Goal: Task Accomplishment & Management: Manage account settings

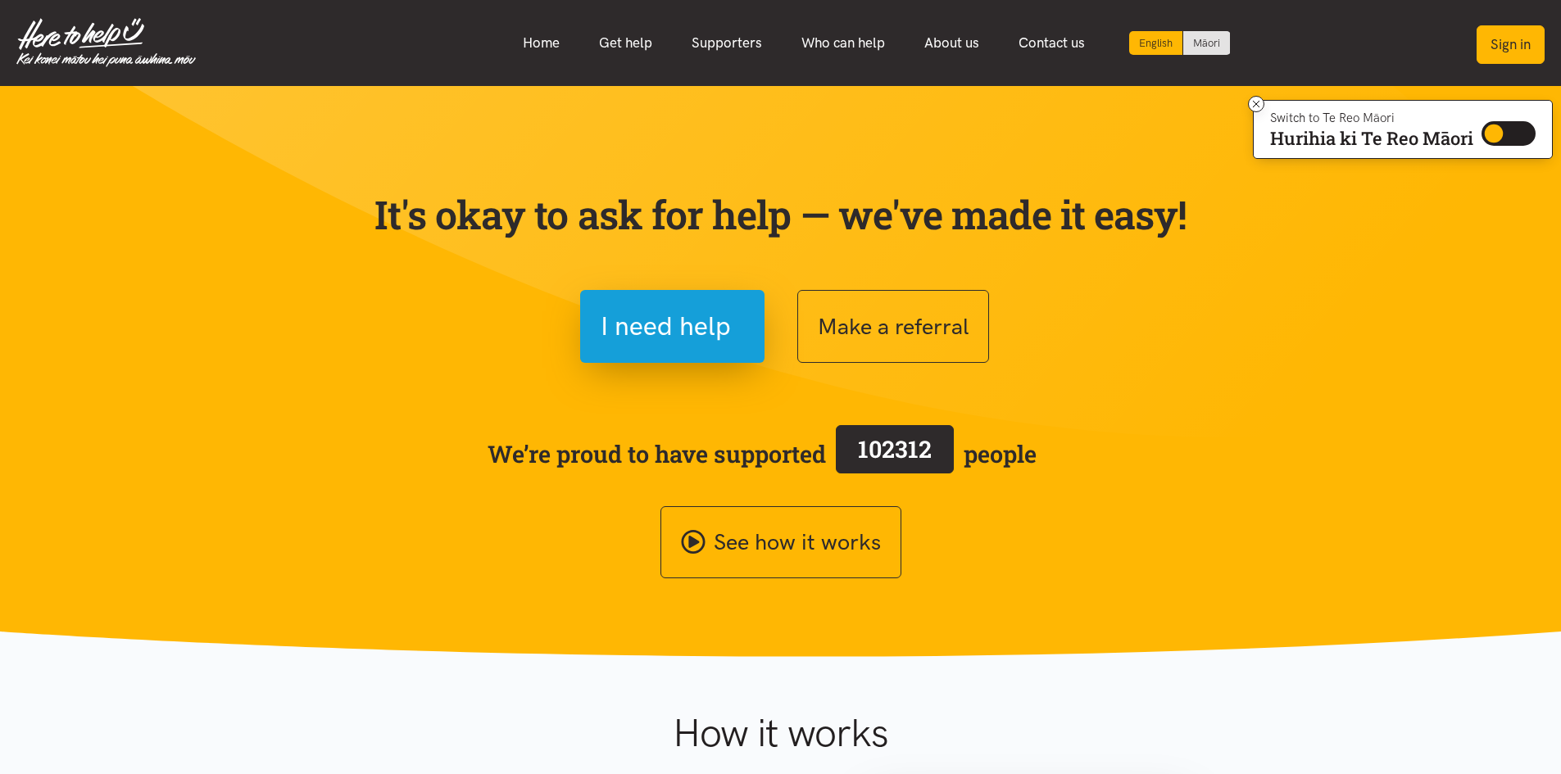
click at [1514, 38] on button "Sign in" at bounding box center [1511, 44] width 68 height 39
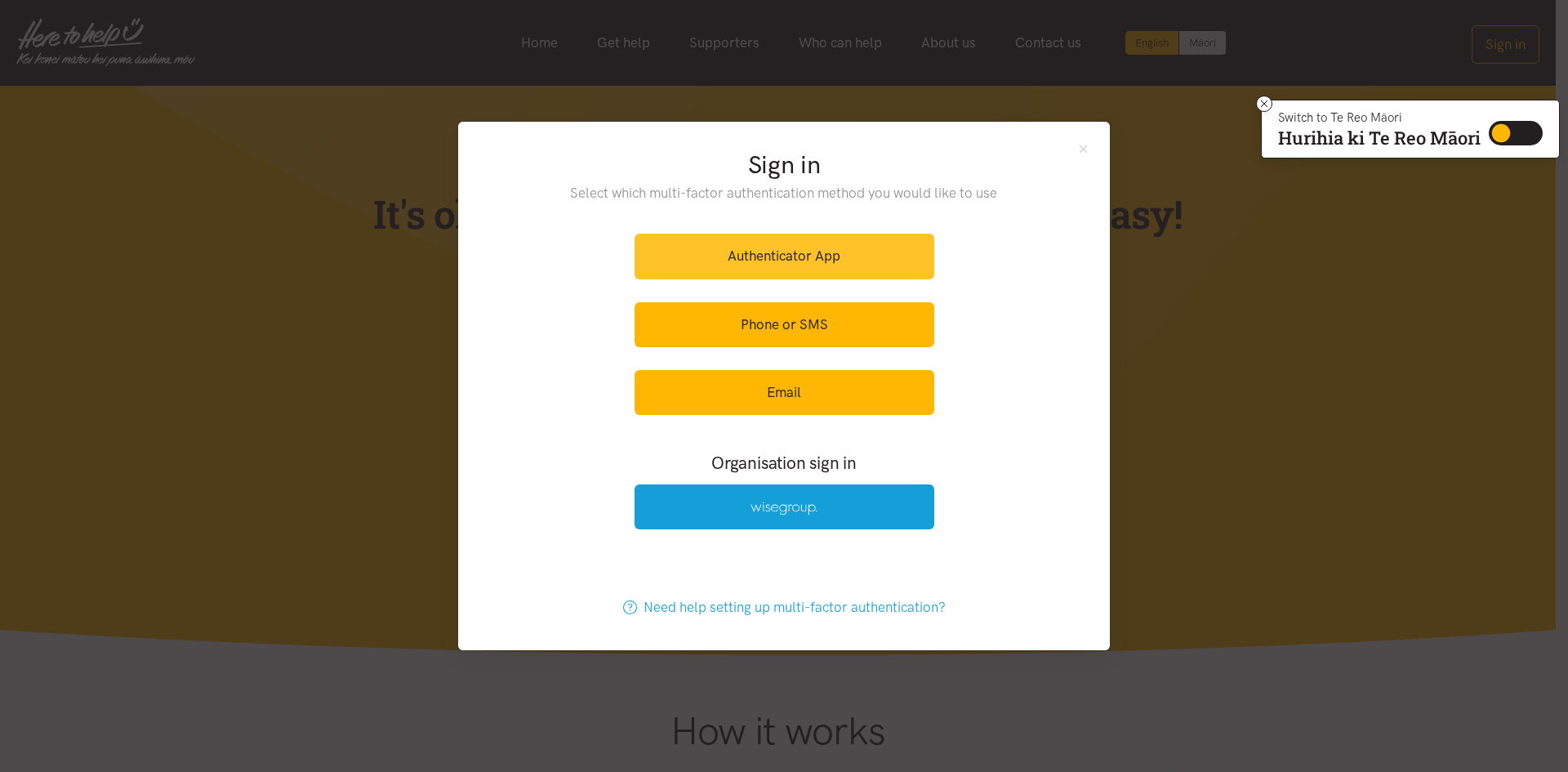
click at [791, 242] on link "Authenticator App" at bounding box center [784, 255] width 300 height 45
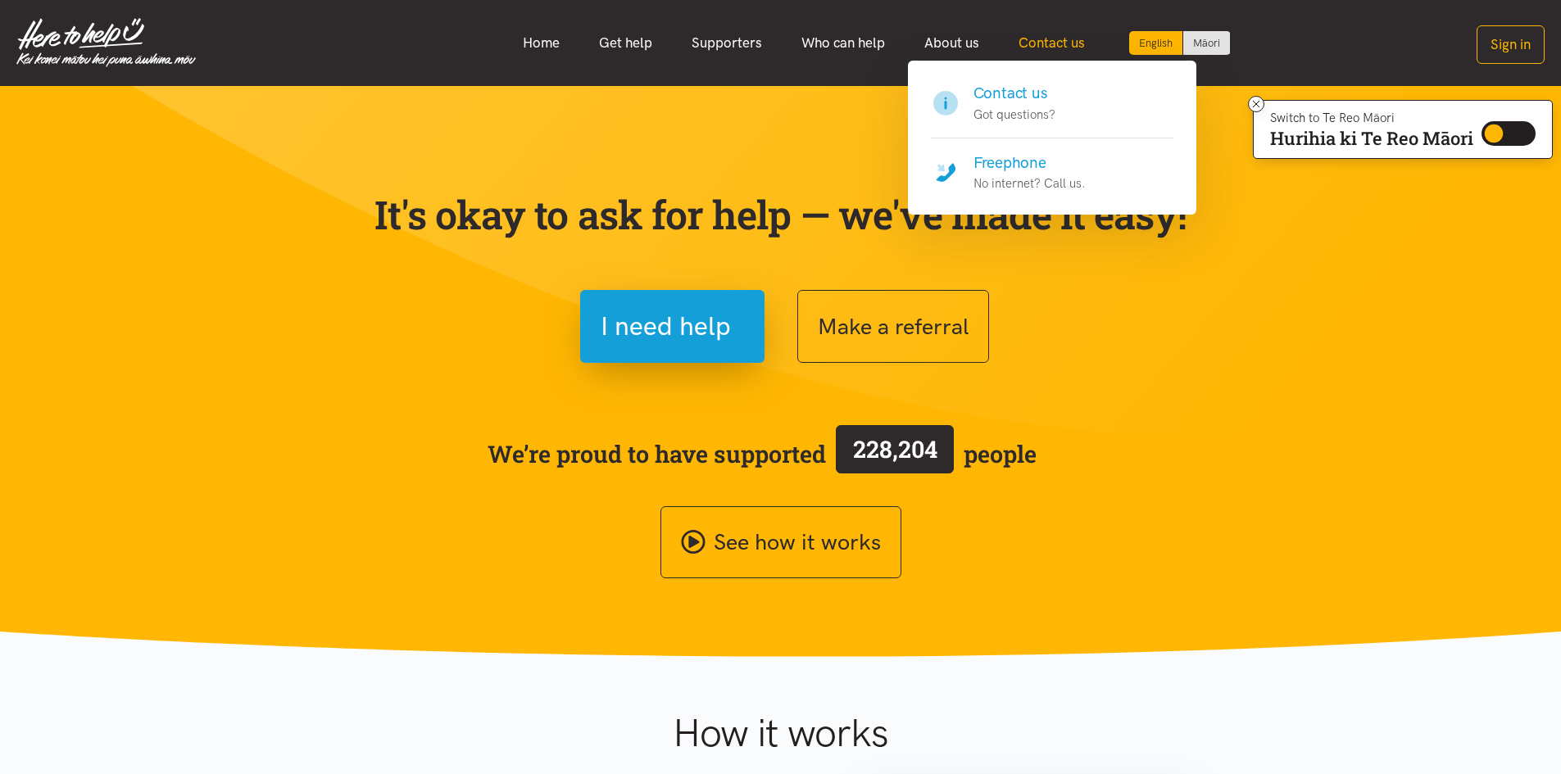
click at [1035, 38] on link "Contact us" at bounding box center [1052, 42] width 106 height 35
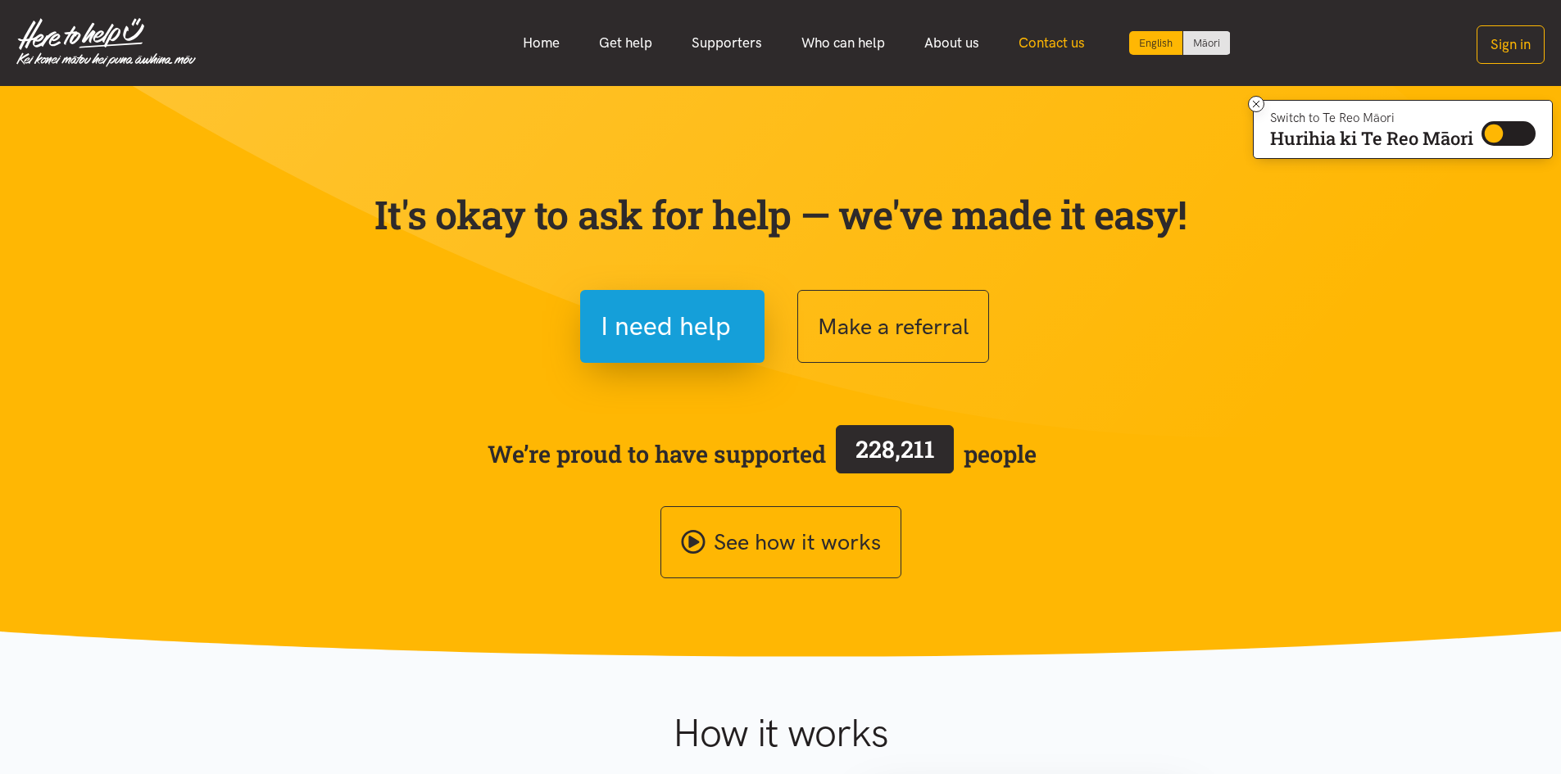
click at [1042, 45] on link "Contact us" at bounding box center [1052, 42] width 106 height 35
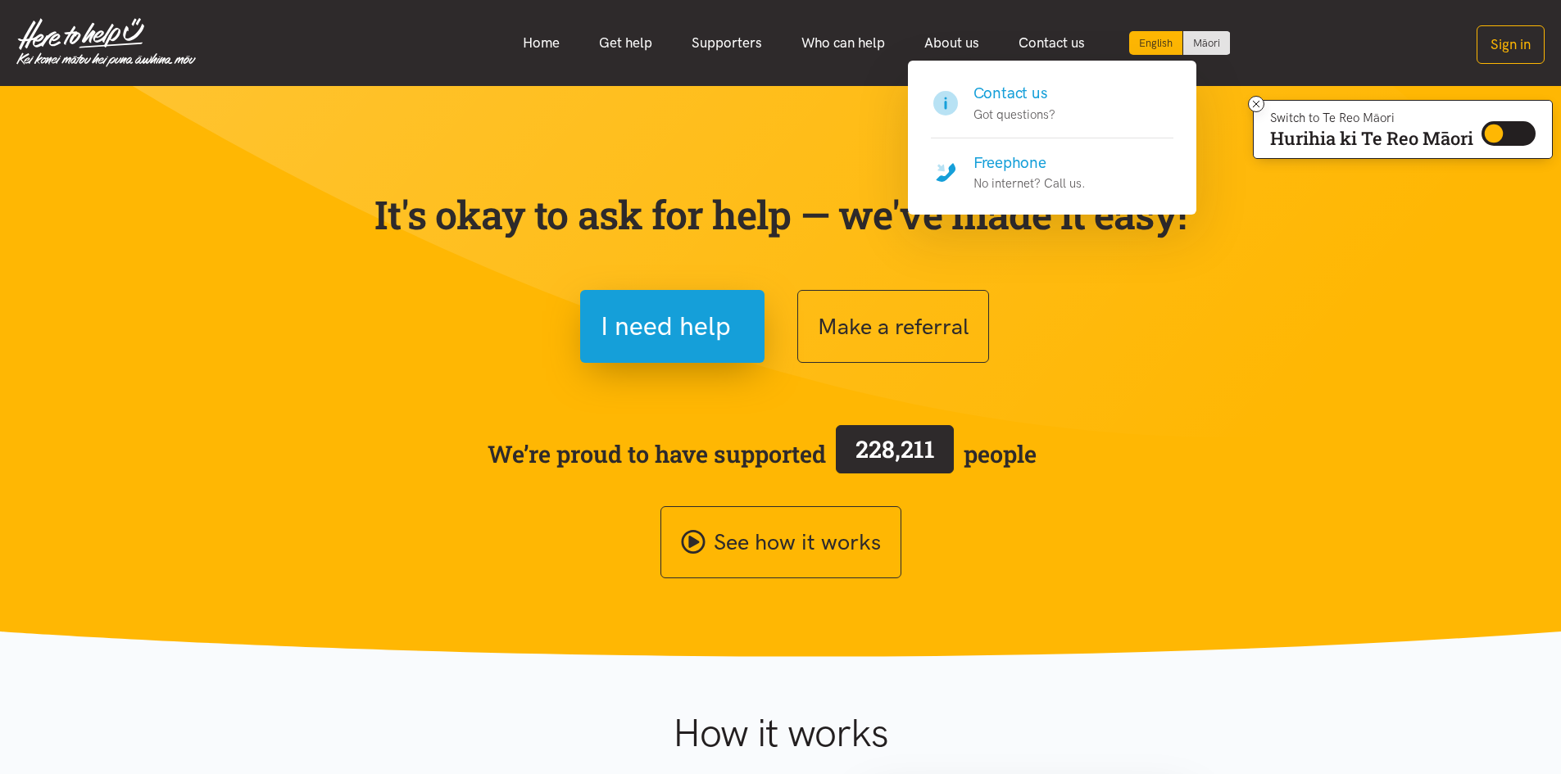
click at [1015, 102] on h4 "Contact us" at bounding box center [1015, 93] width 82 height 23
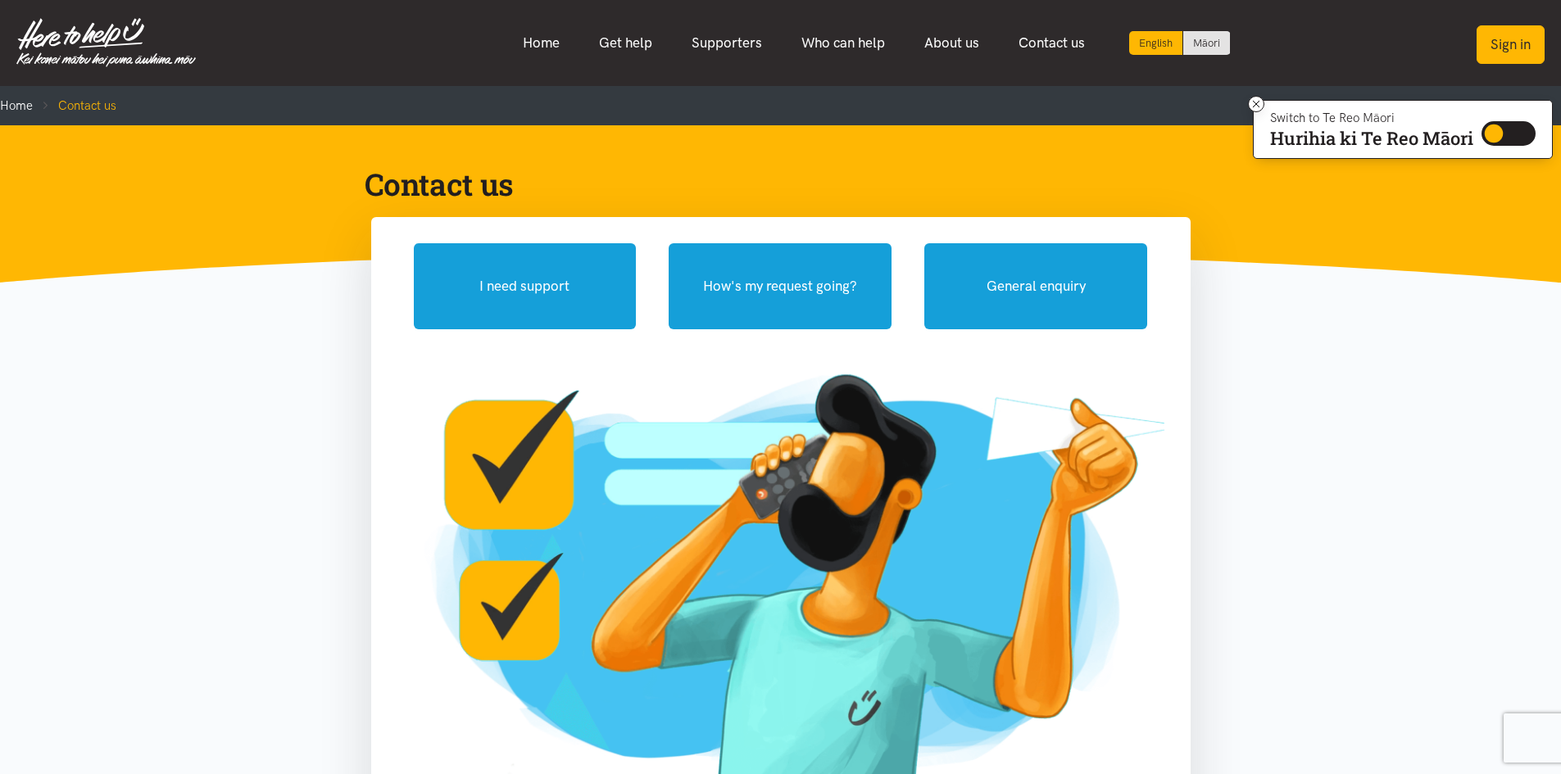
click at [1501, 38] on button "Sign in" at bounding box center [1511, 44] width 68 height 39
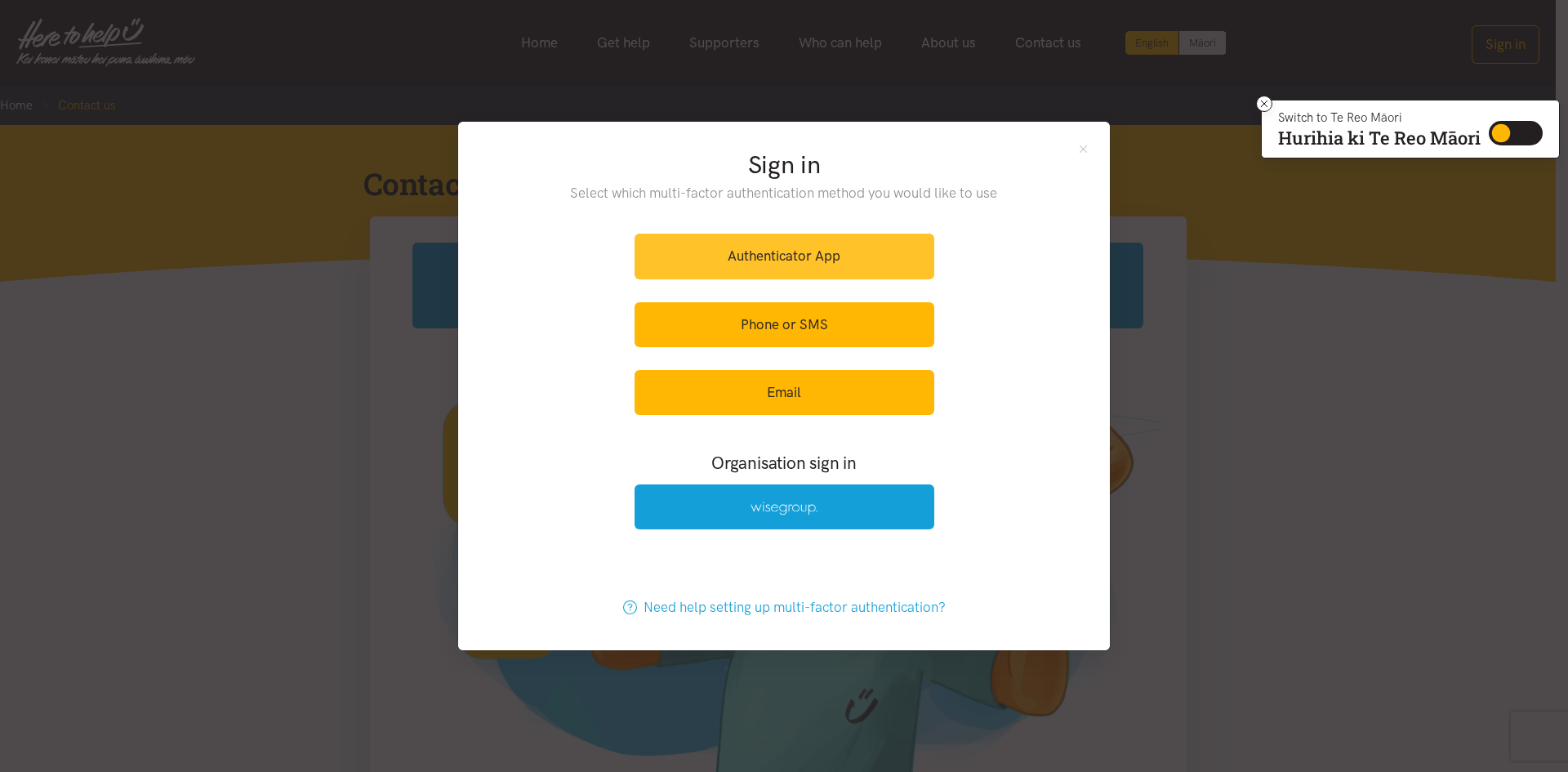
click at [789, 251] on link "Authenticator App" at bounding box center [784, 255] width 300 height 45
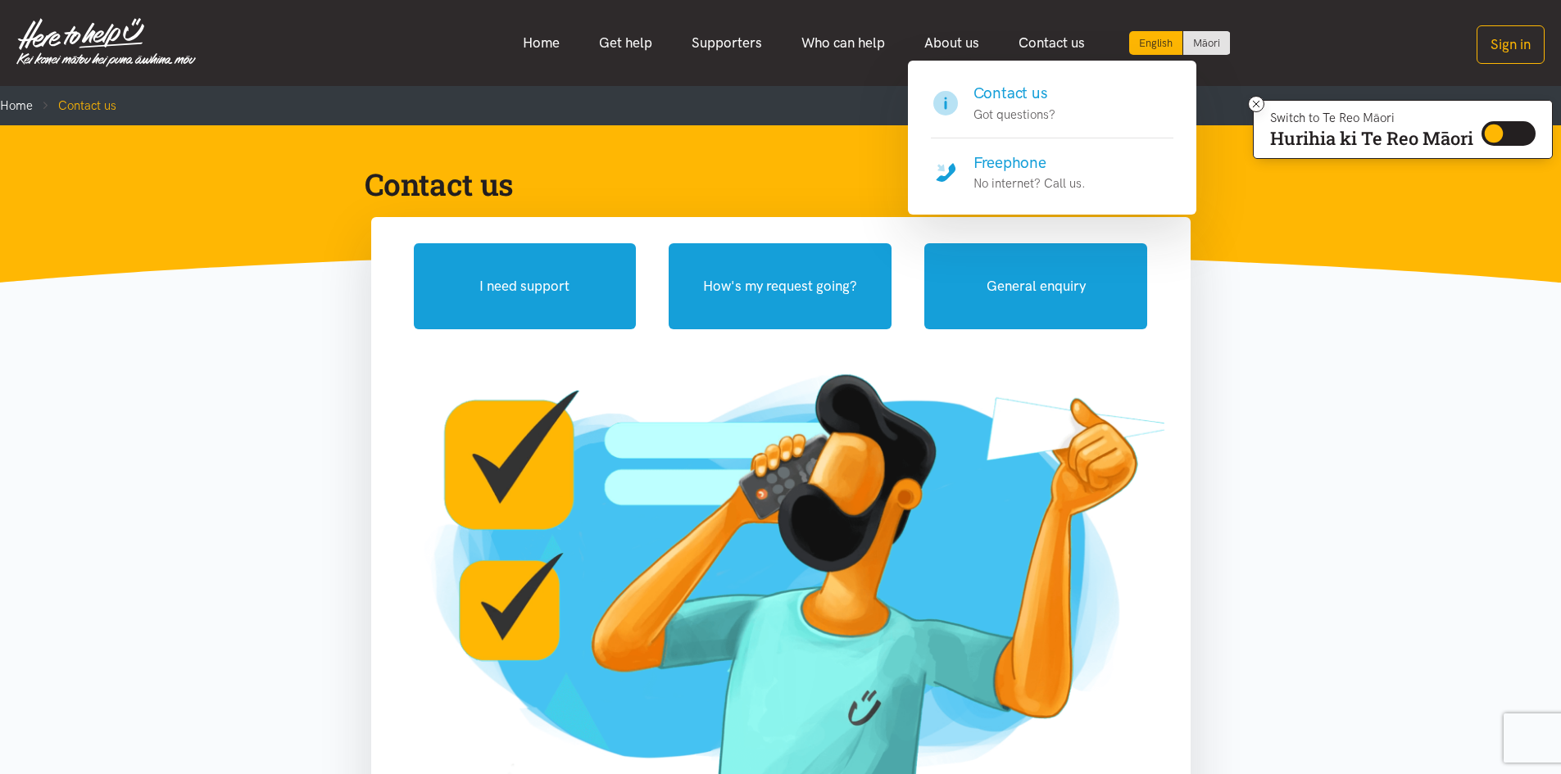
click at [1007, 161] on h4 "Freephone" at bounding box center [1030, 163] width 112 height 23
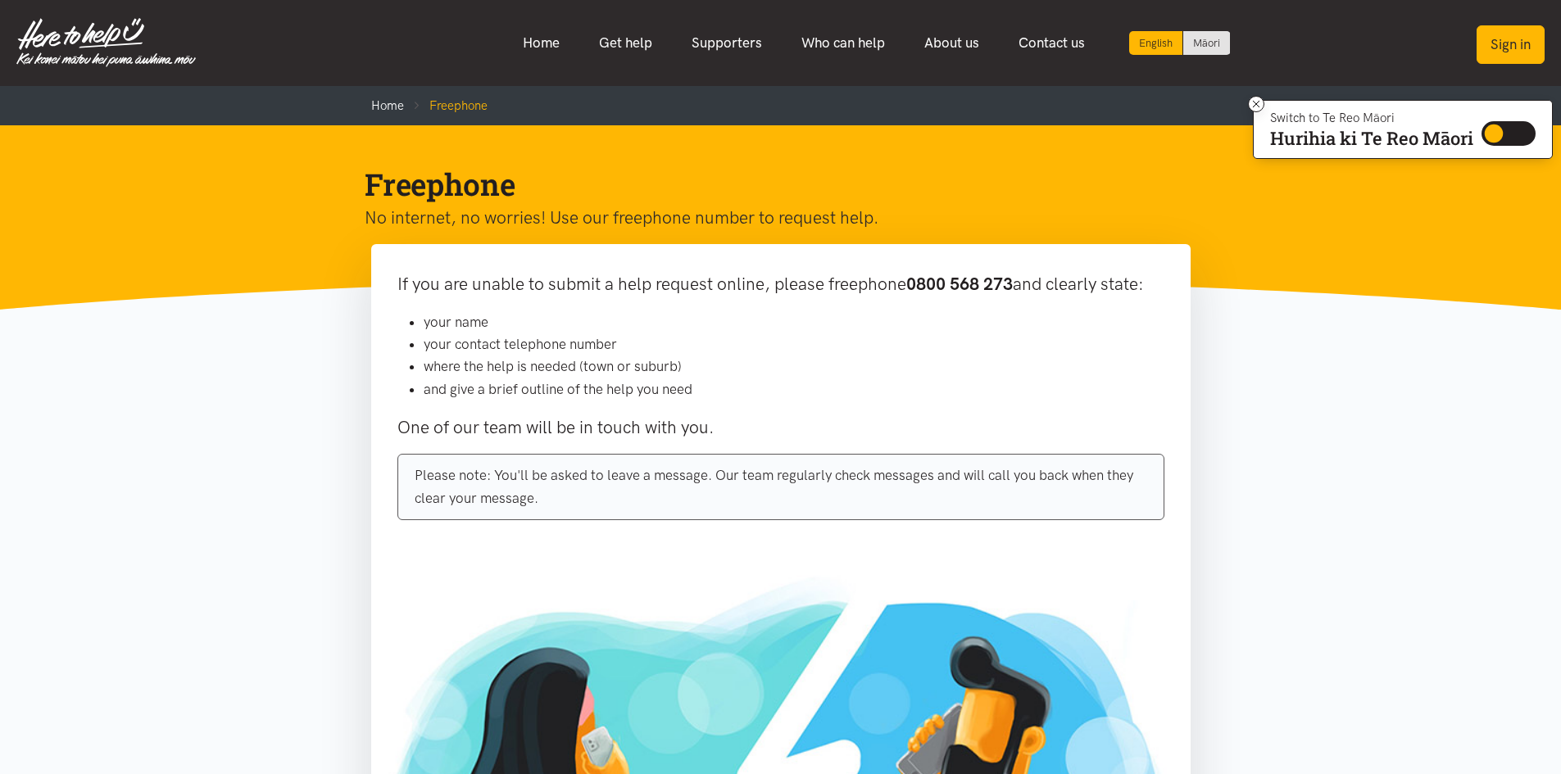
click at [1504, 37] on button "Sign in" at bounding box center [1511, 44] width 68 height 39
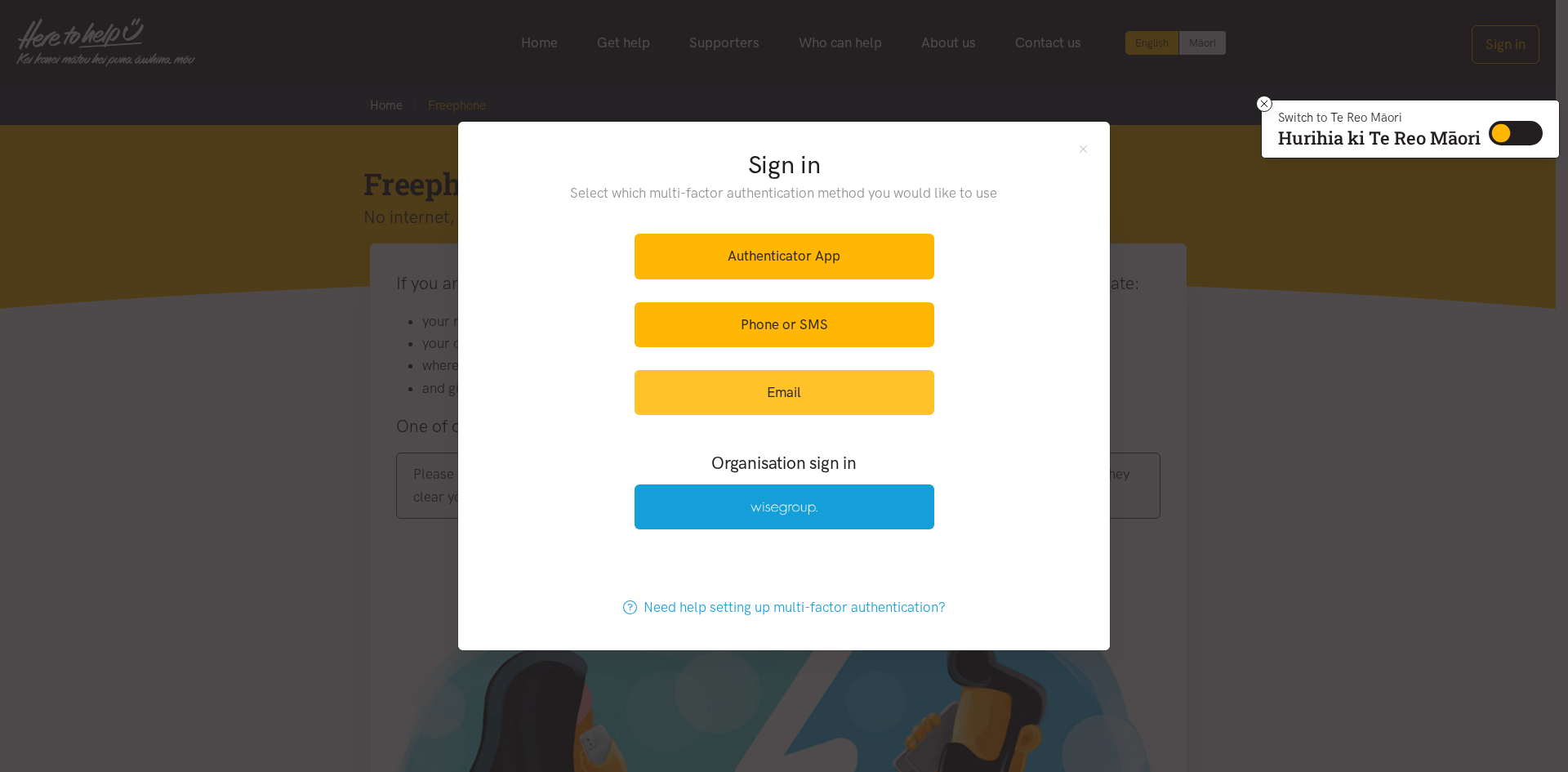
click at [776, 394] on link "Email" at bounding box center [784, 392] width 300 height 45
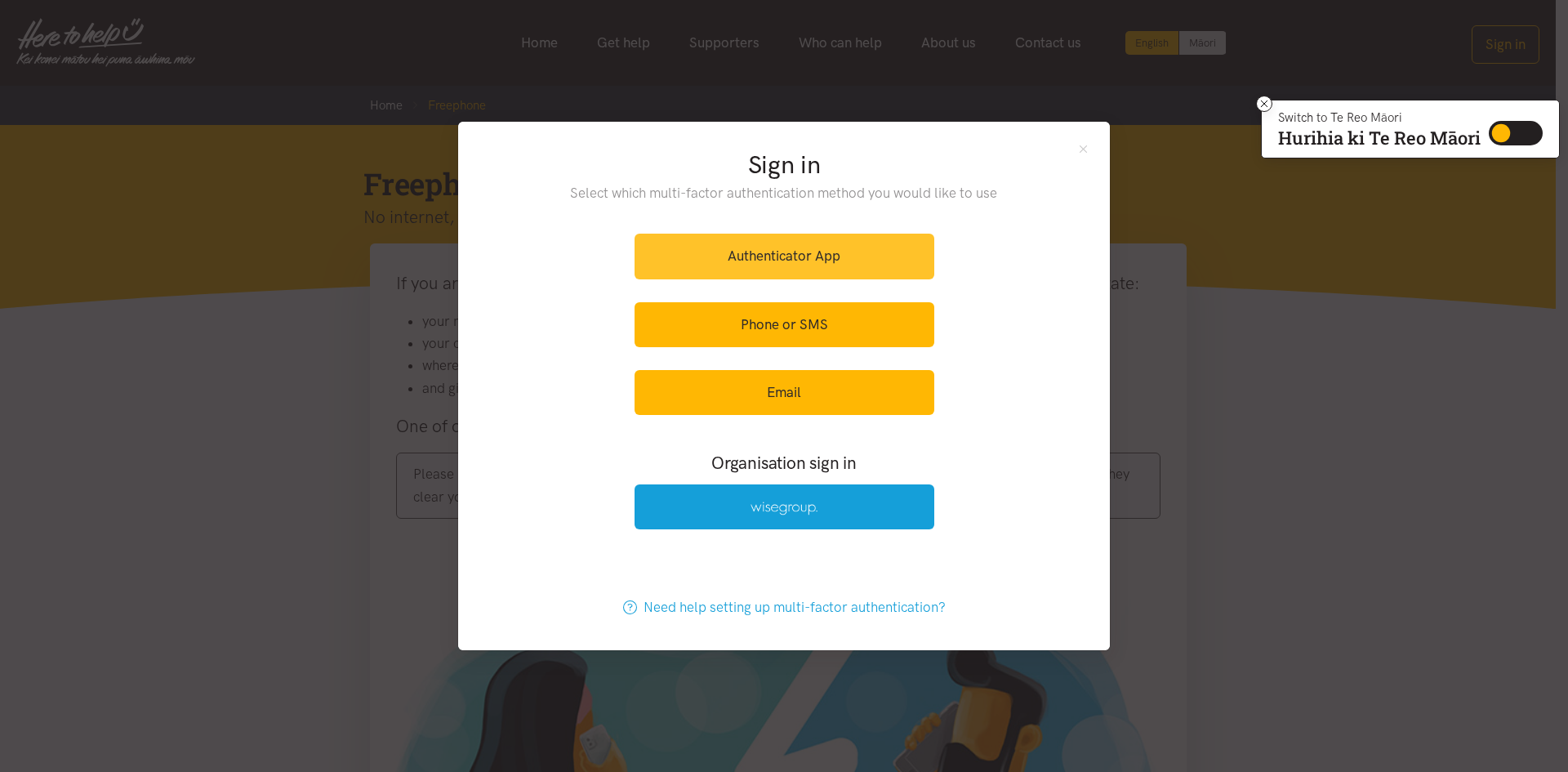
click at [781, 248] on link "Authenticator App" at bounding box center [784, 255] width 300 height 45
click at [747, 253] on link "Authenticator App" at bounding box center [784, 255] width 300 height 45
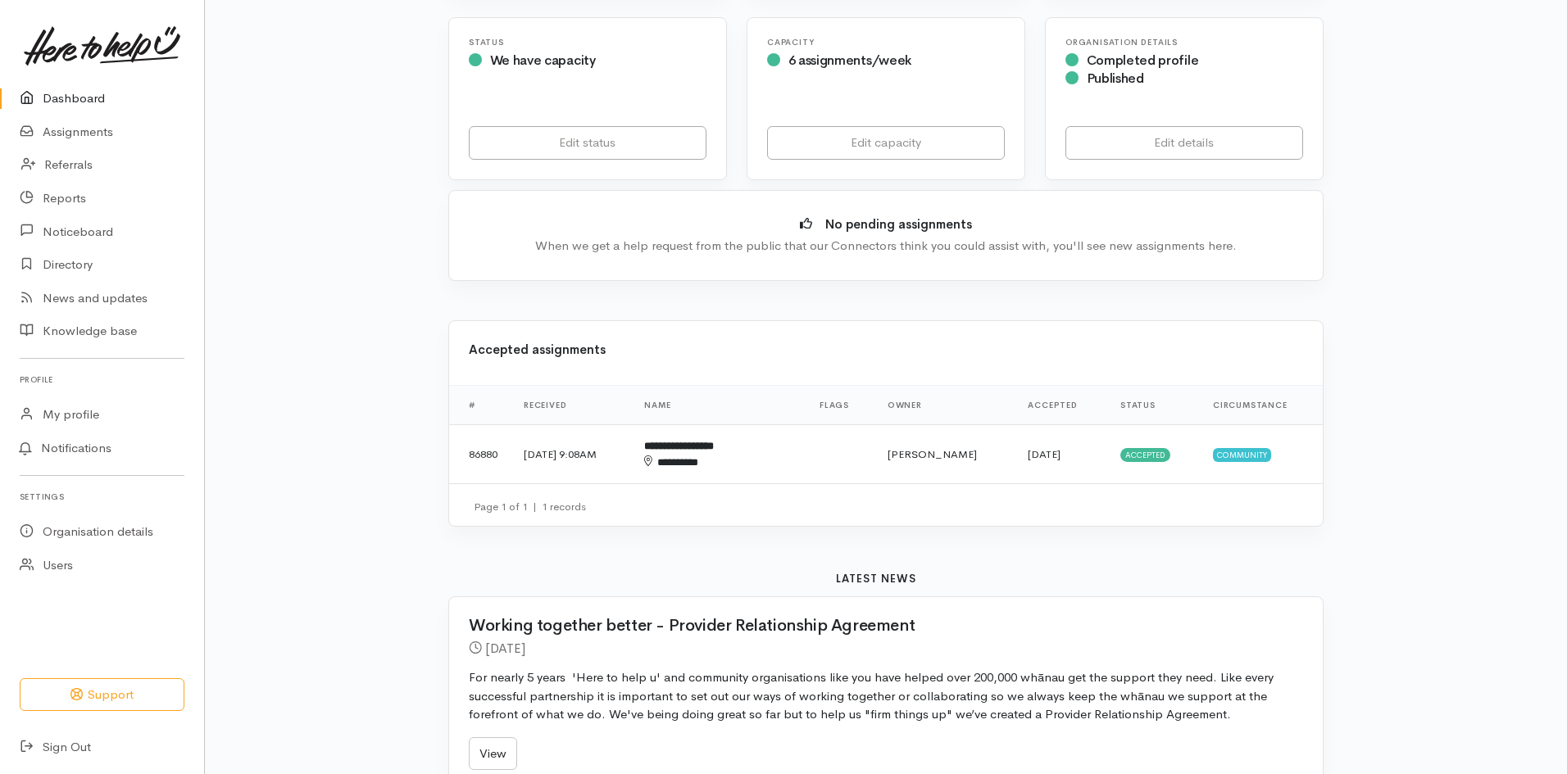
scroll to position [82, 0]
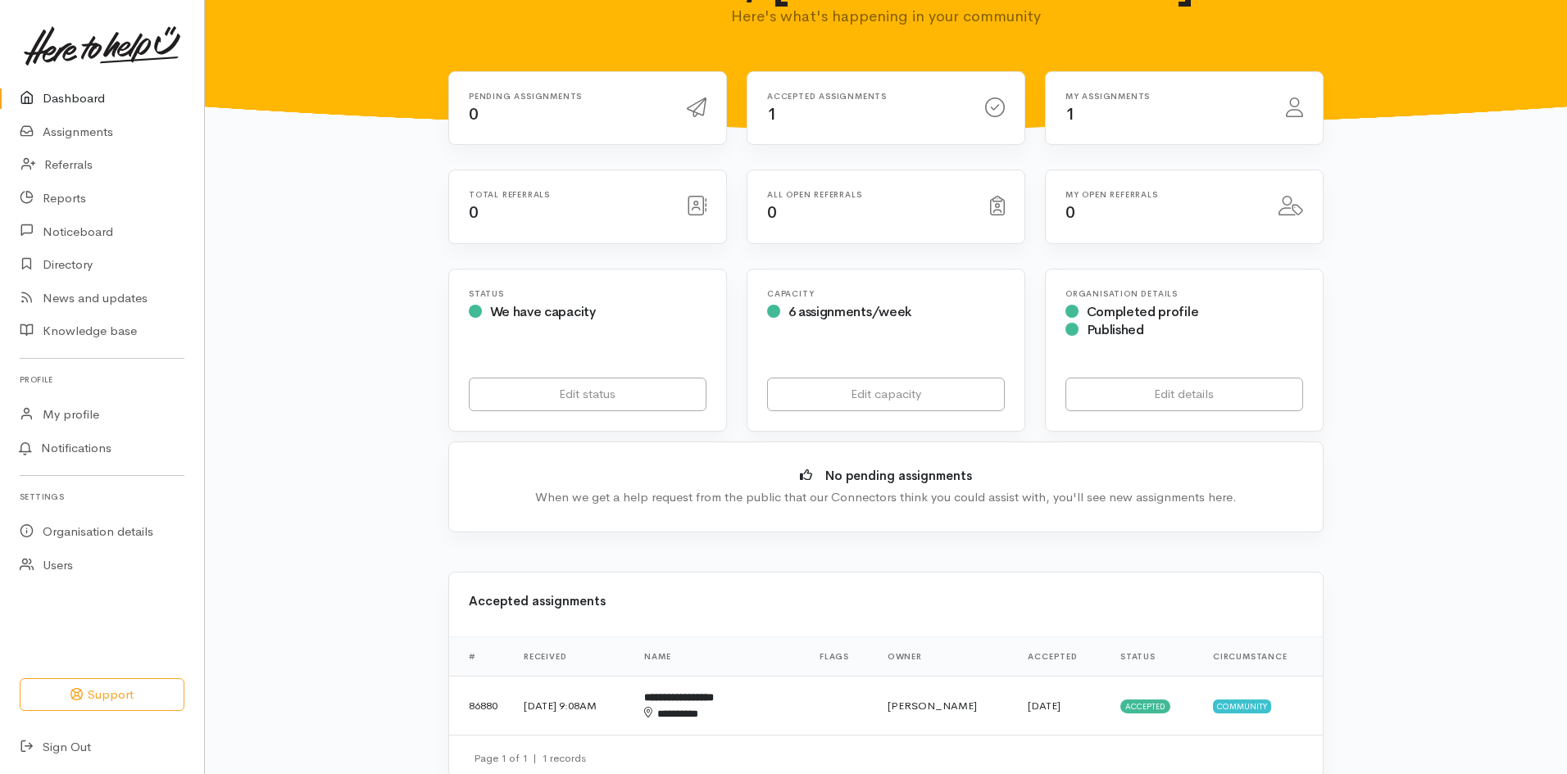
click at [1104, 95] on h6 "My assignments" at bounding box center [1165, 96] width 201 height 9
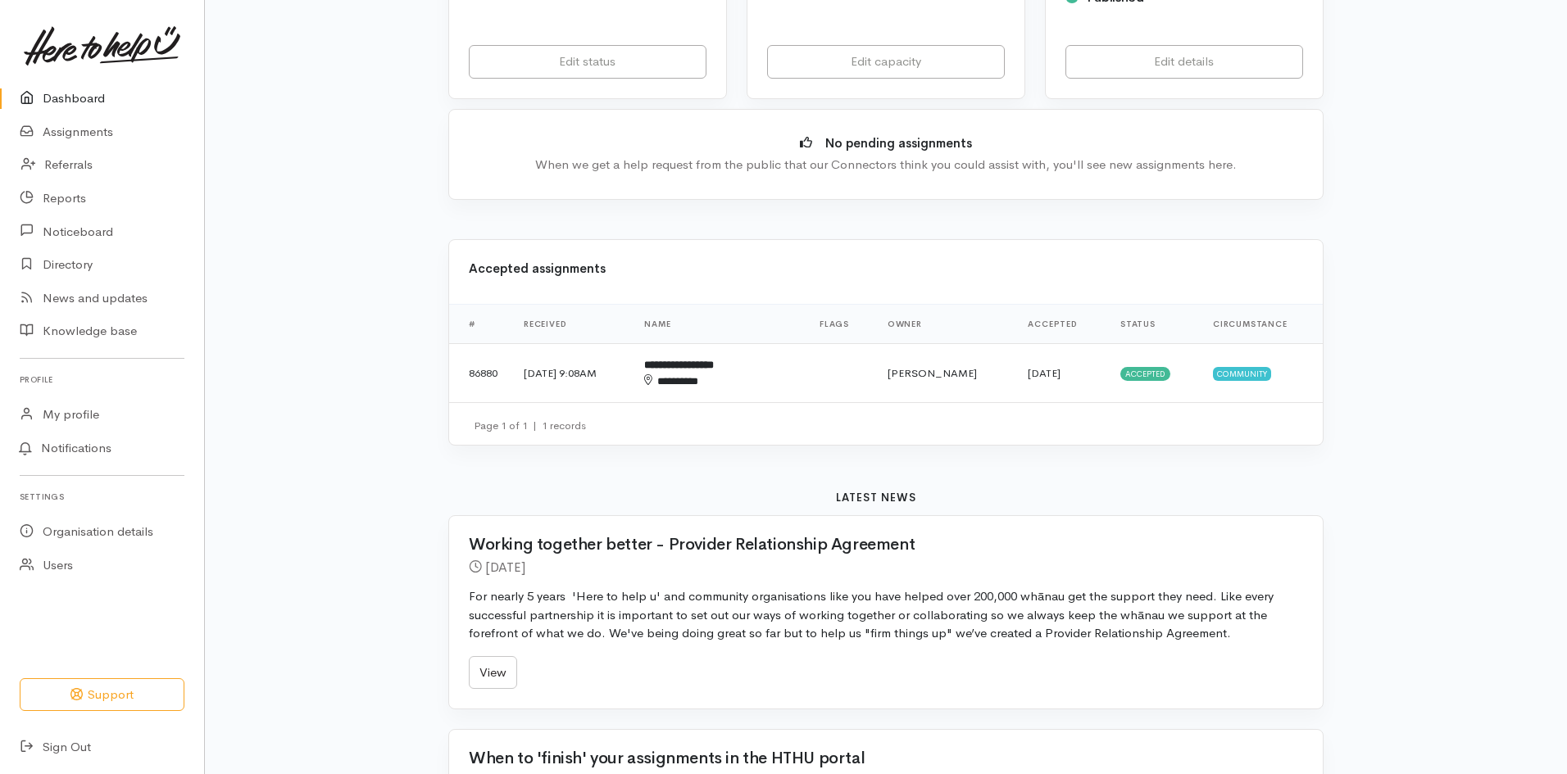
scroll to position [410, 0]
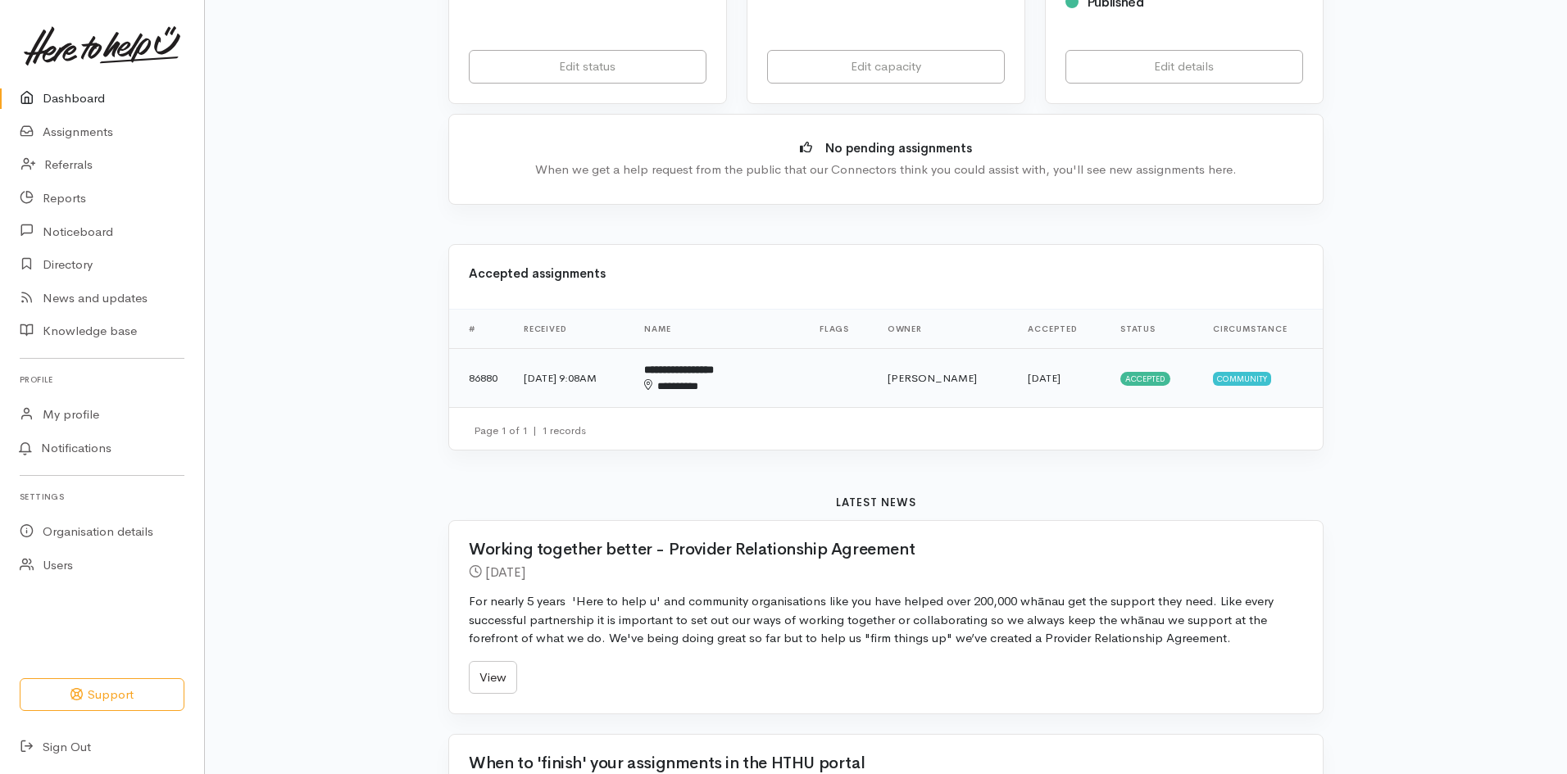
click at [1136, 380] on span "Accepted" at bounding box center [1145, 378] width 50 height 13
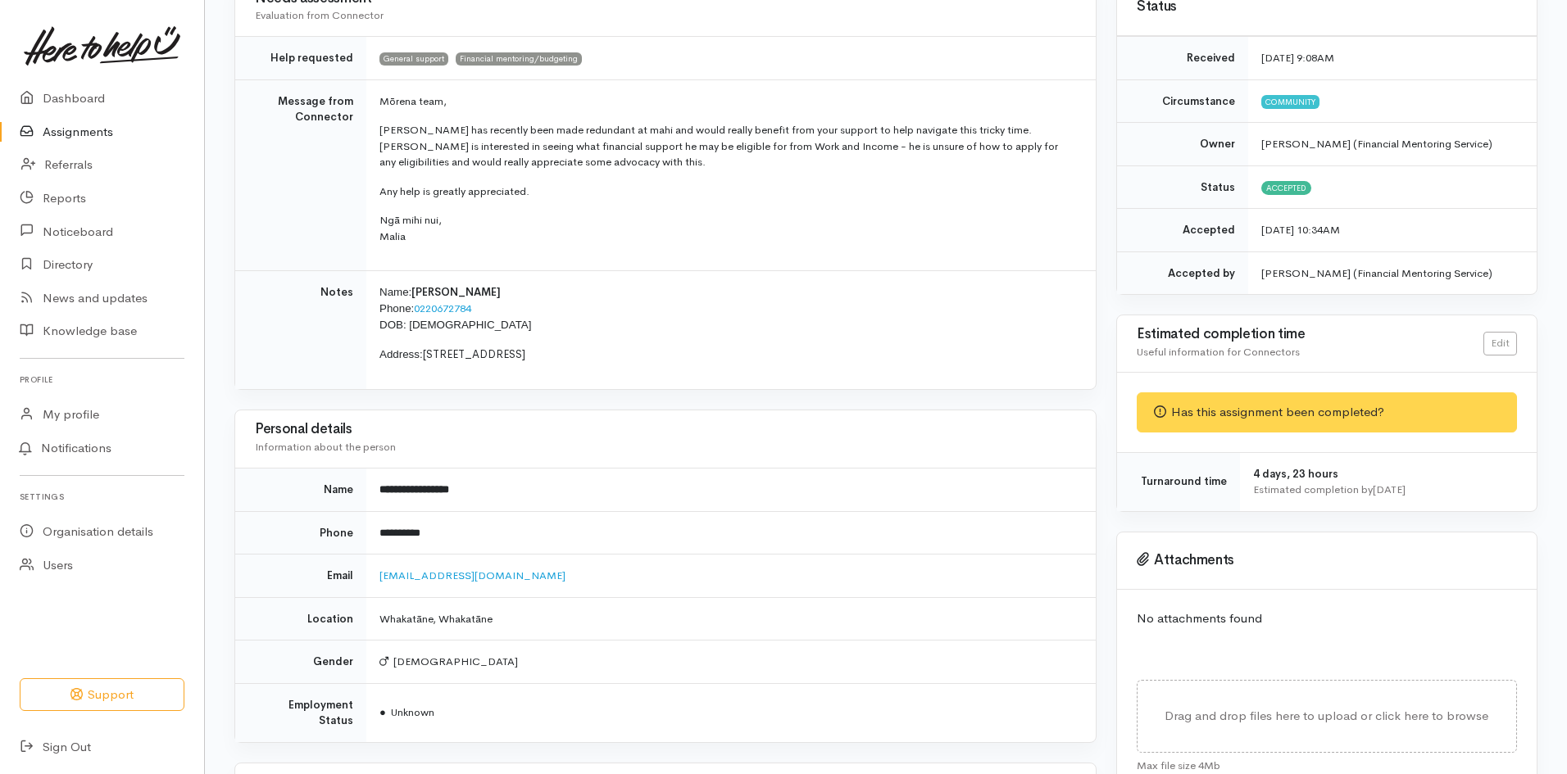
scroll to position [179, 0]
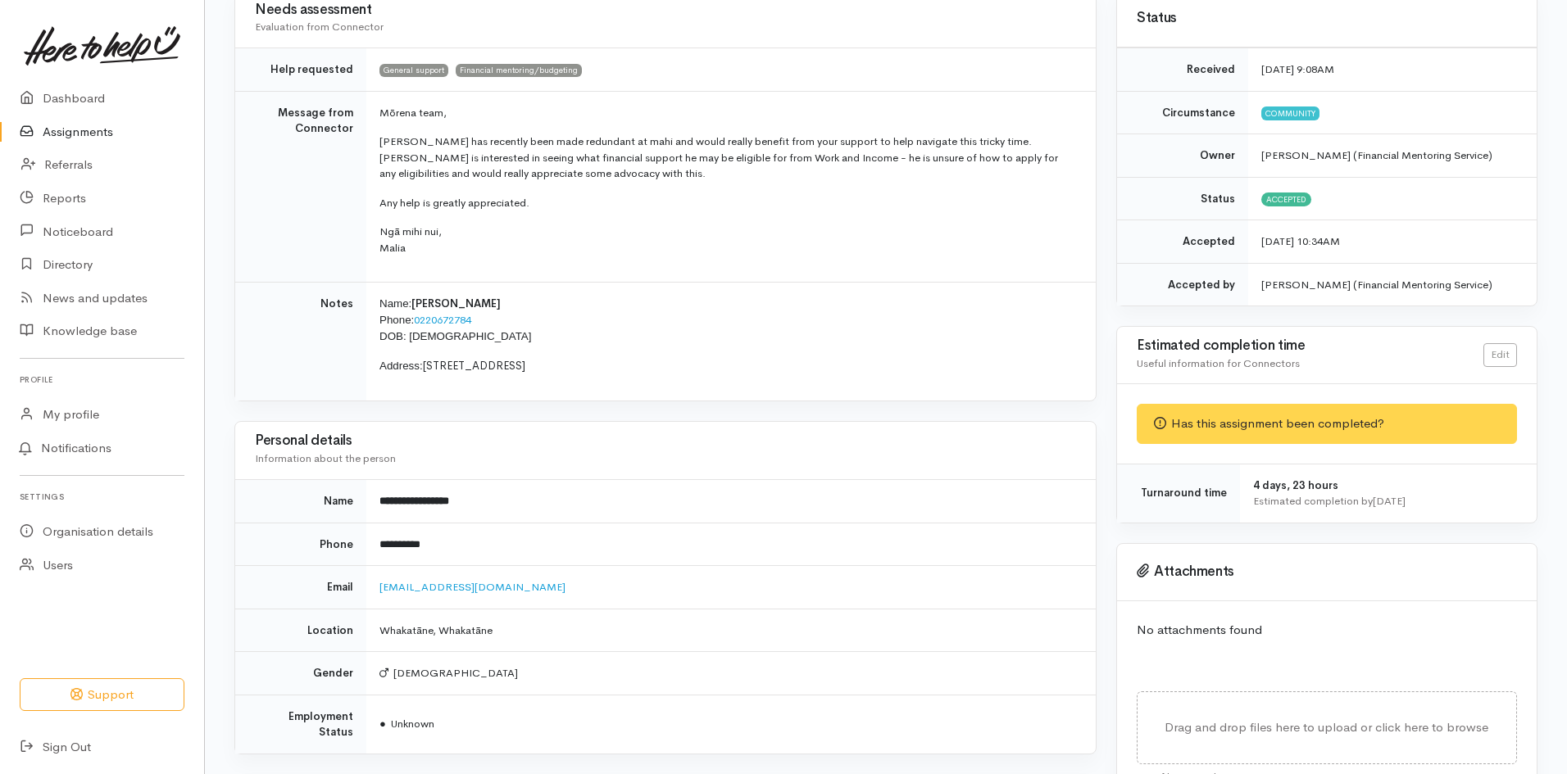
click at [1283, 426] on div "Has this assignment been completed?" at bounding box center [1327, 424] width 380 height 40
click at [1508, 352] on link "Edit" at bounding box center [1500, 353] width 34 height 24
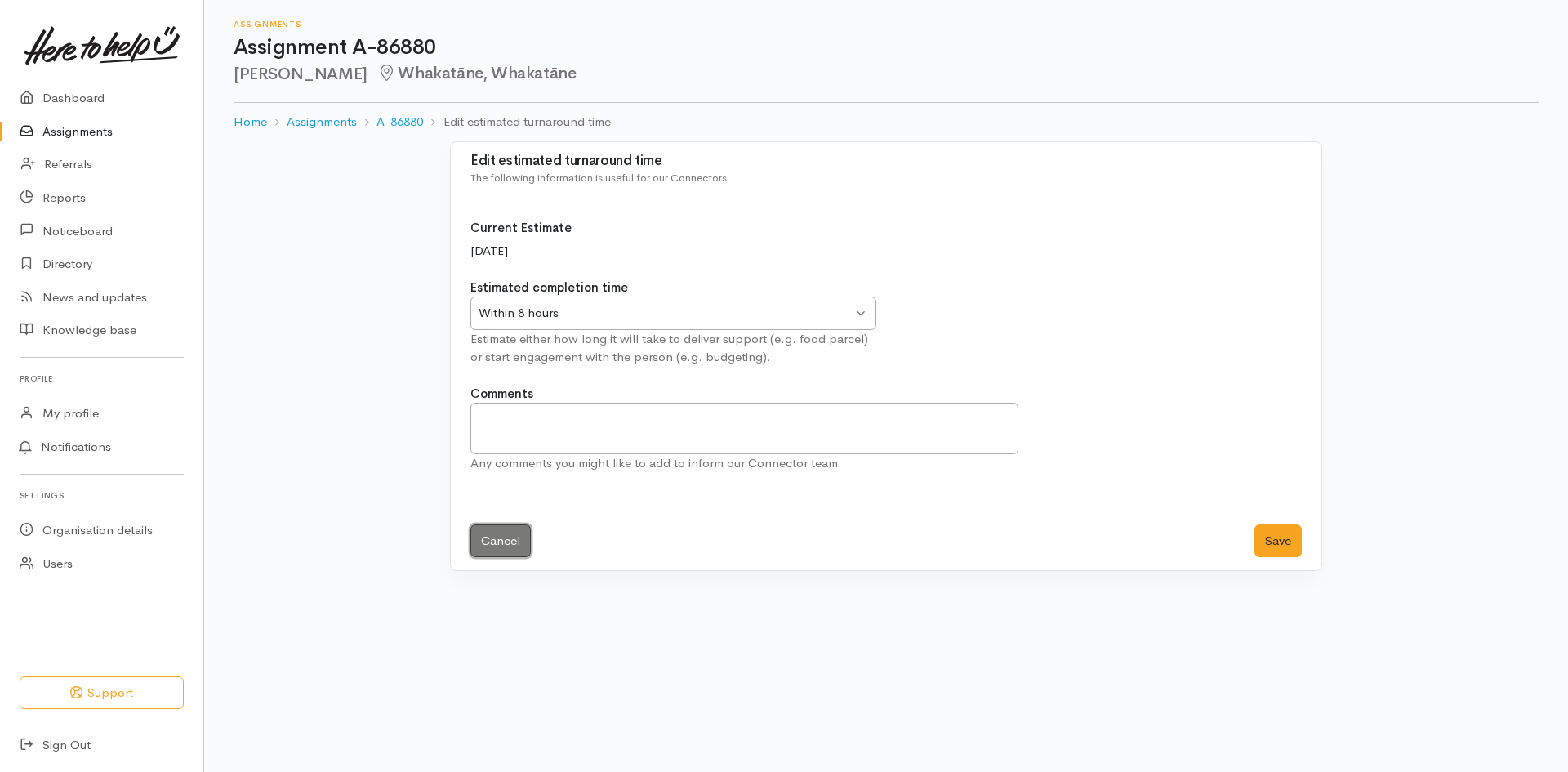
drag, startPoint x: 500, startPoint y: 547, endPoint x: 522, endPoint y: 514, distance: 39.7
click at [500, 546] on link "Cancel" at bounding box center [500, 542] width 61 height 34
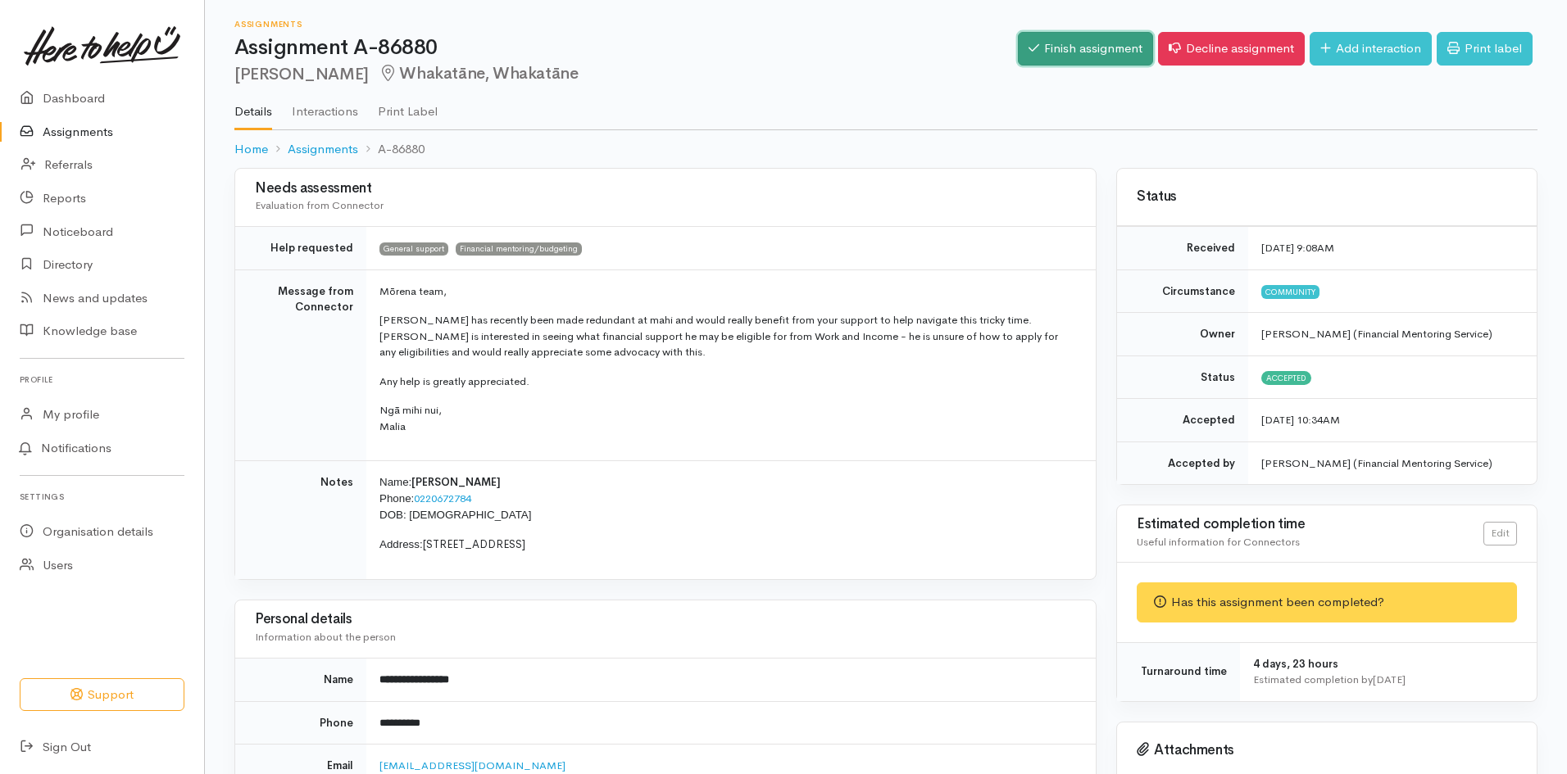
click at [1051, 46] on link "Finish assignment" at bounding box center [1085, 49] width 135 height 34
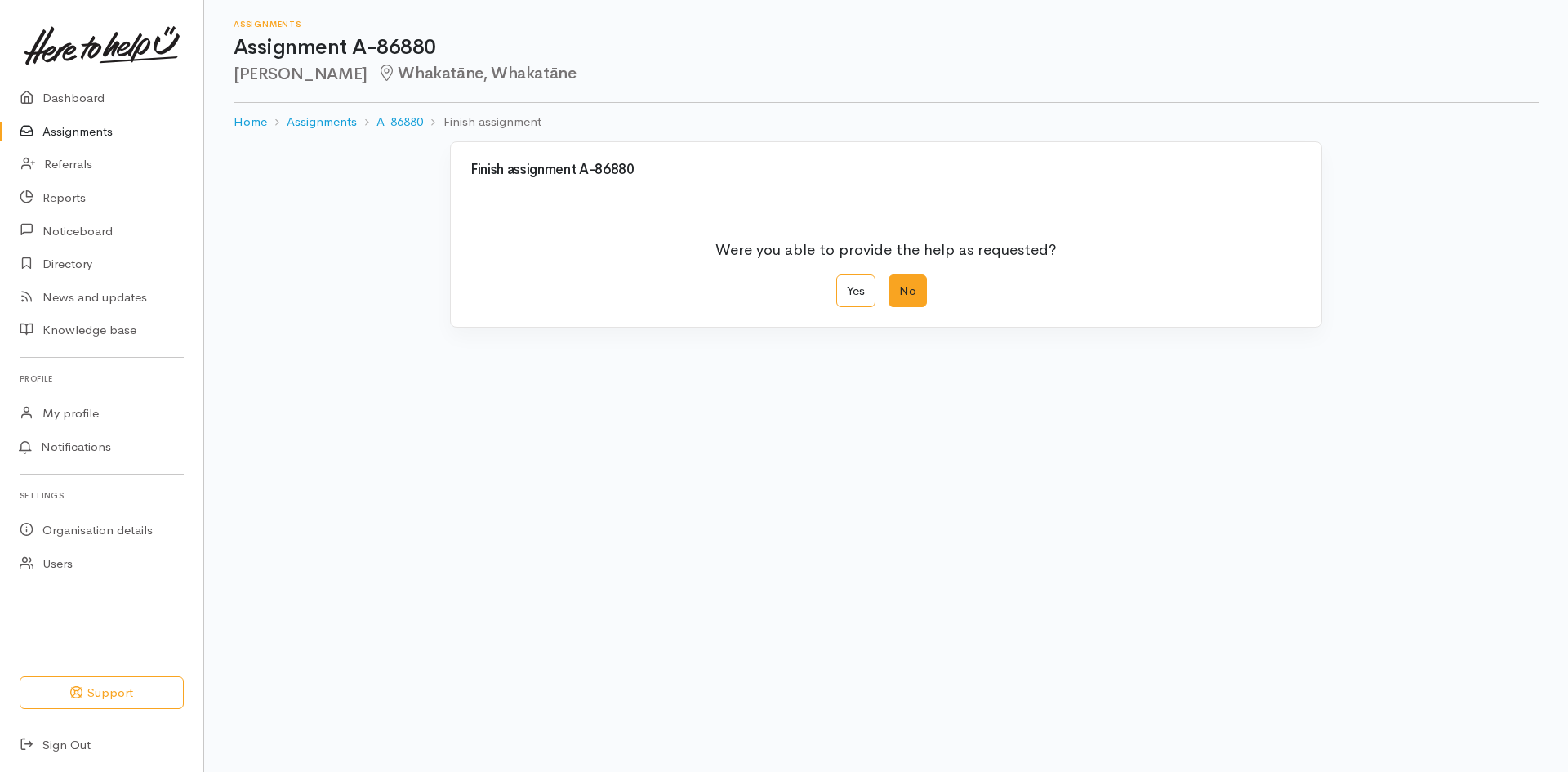
click at [906, 286] on label "No" at bounding box center [908, 291] width 39 height 34
click at [899, 285] on input "No" at bounding box center [894, 279] width 11 height 11
radio input "true"
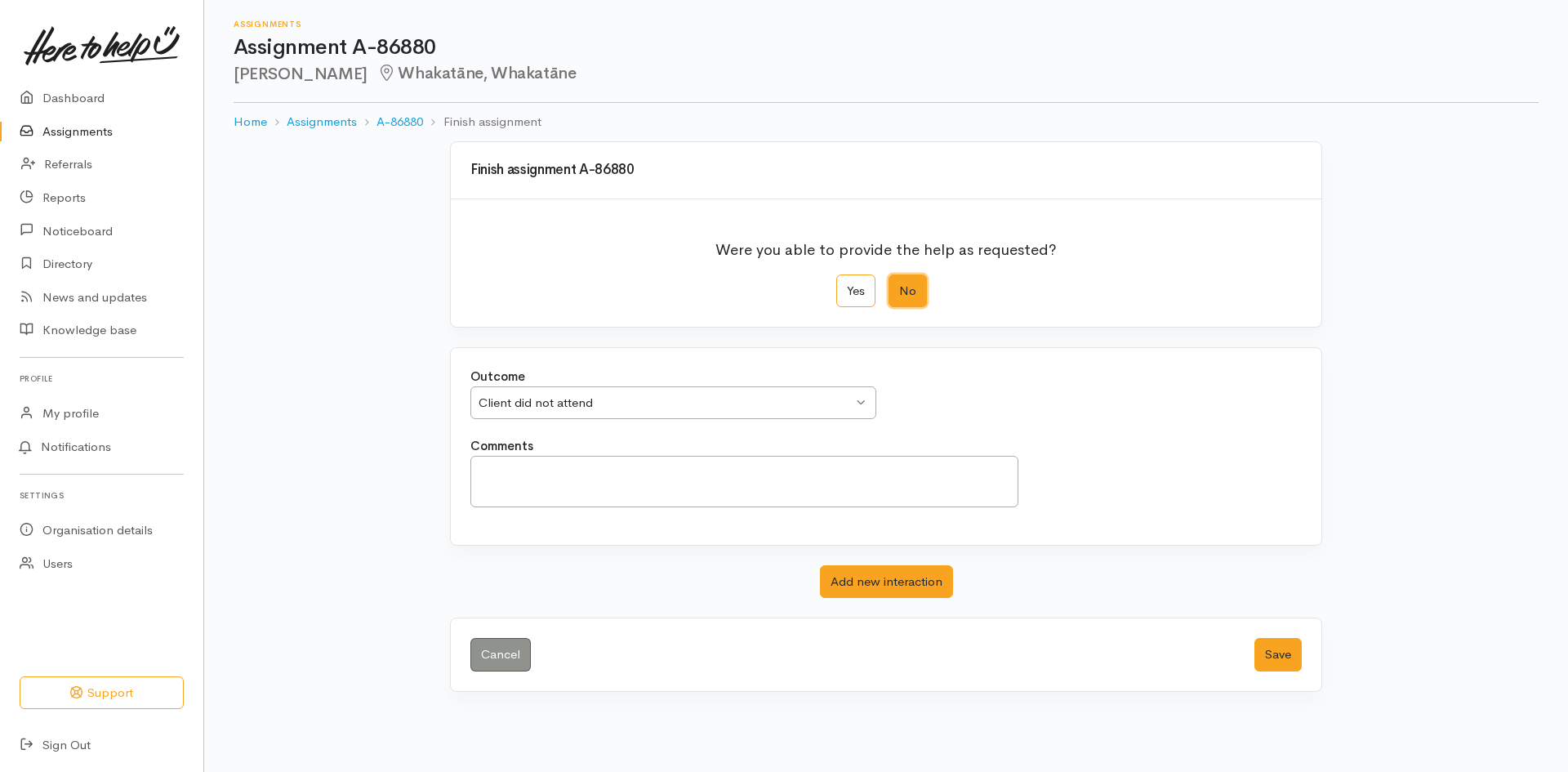
click at [677, 392] on div "Client did not attend Client did not attend" at bounding box center [673, 404] width 406 height 34
click at [574, 432] on div "Outcome Client did not attend Client did not attend Client did not attend Clien…" at bounding box center [886, 403] width 851 height 70
click at [553, 471] on textarea "Comments" at bounding box center [745, 482] width 548 height 52
type textarea "he was a no-show and has not attempted to rebook"
click at [874, 579] on button "Add new interaction" at bounding box center [887, 582] width 134 height 34
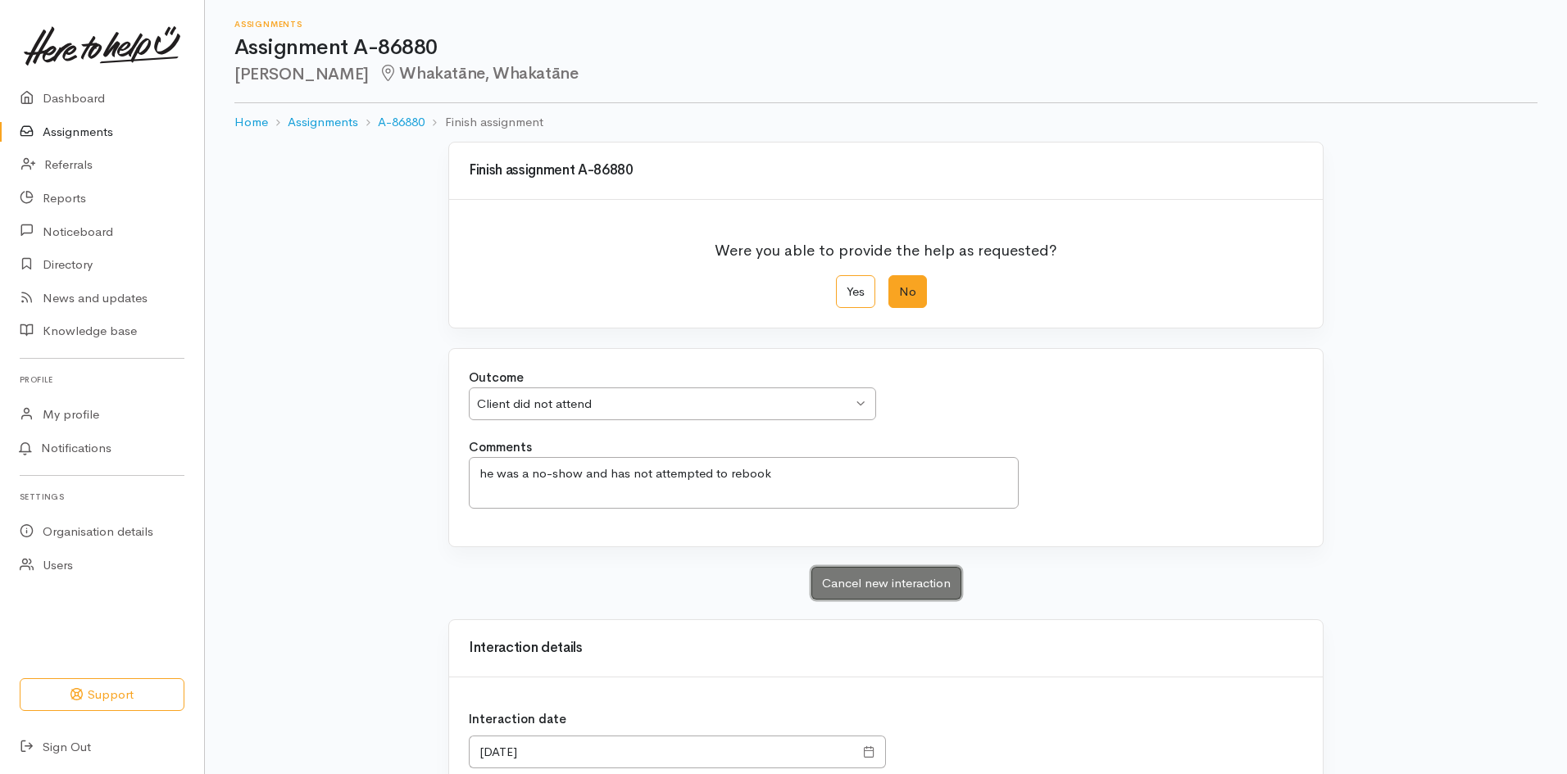
click at [884, 583] on button "Cancel new interaction" at bounding box center [886, 584] width 150 height 34
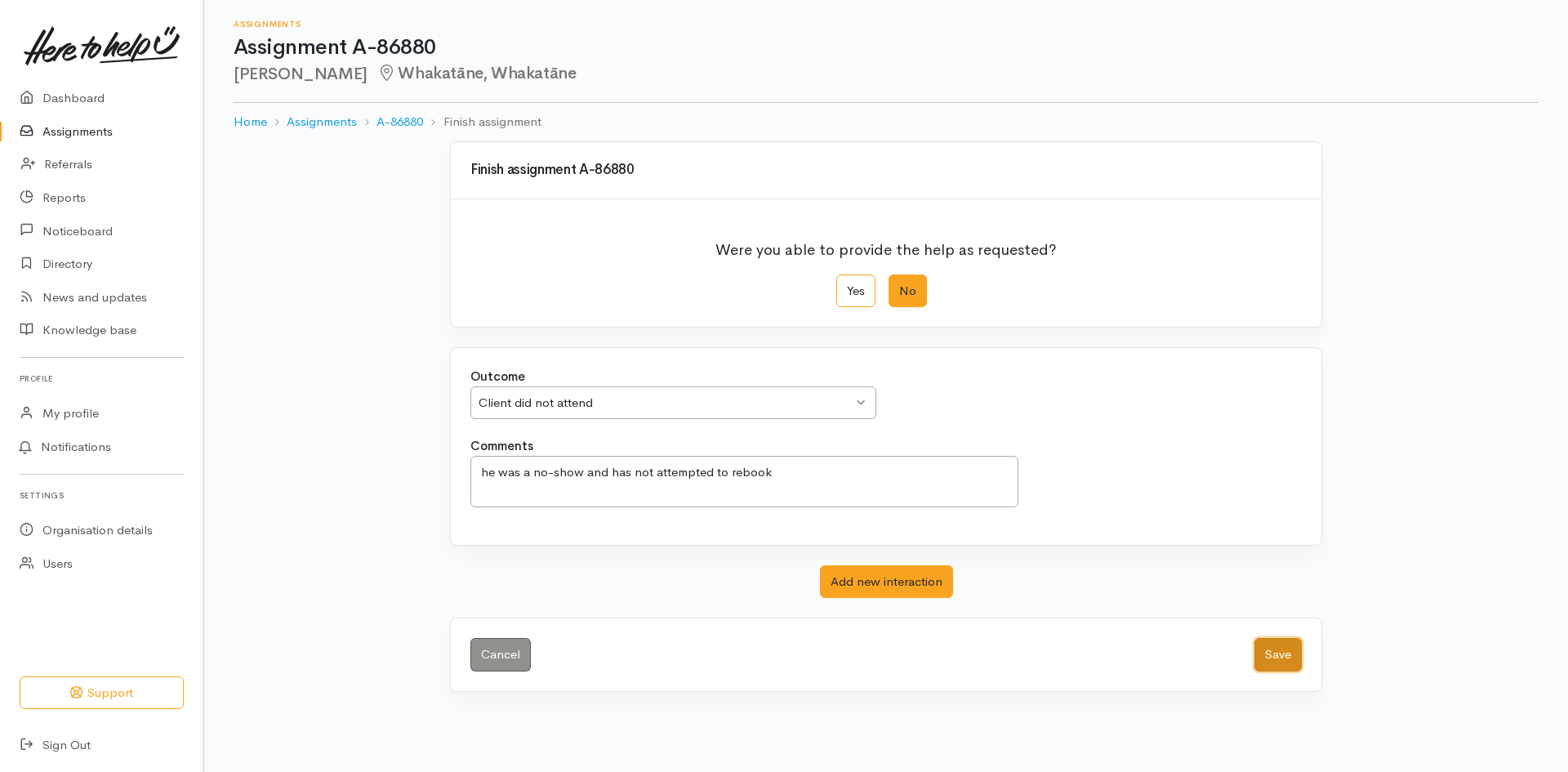
click at [1266, 654] on button "Save" at bounding box center [1279, 655] width 48 height 34
